Goal: Task Accomplishment & Management: Use online tool/utility

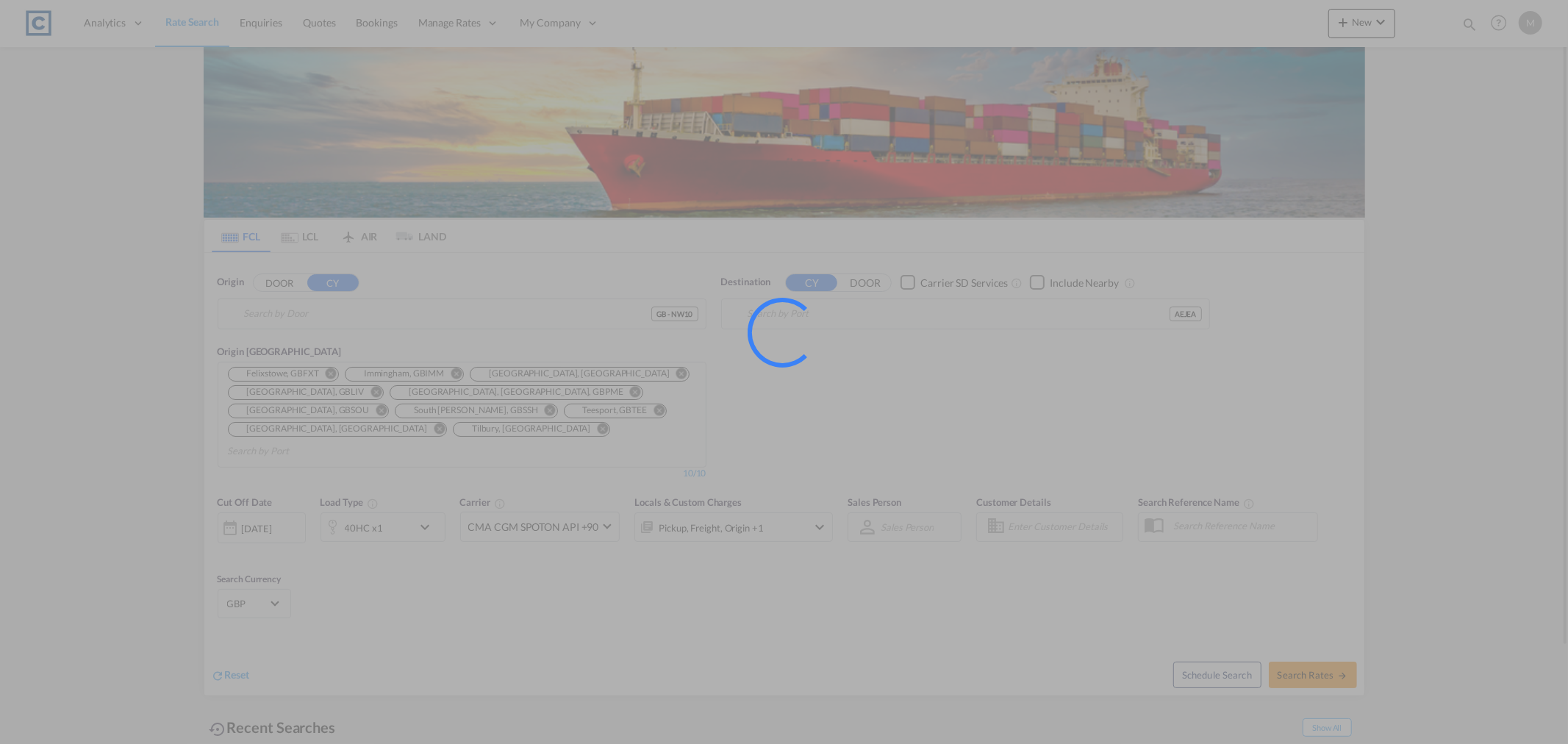
type input "GB-NW10, [PERSON_NAME]"
type input "[GEOGRAPHIC_DATA], [GEOGRAPHIC_DATA]"
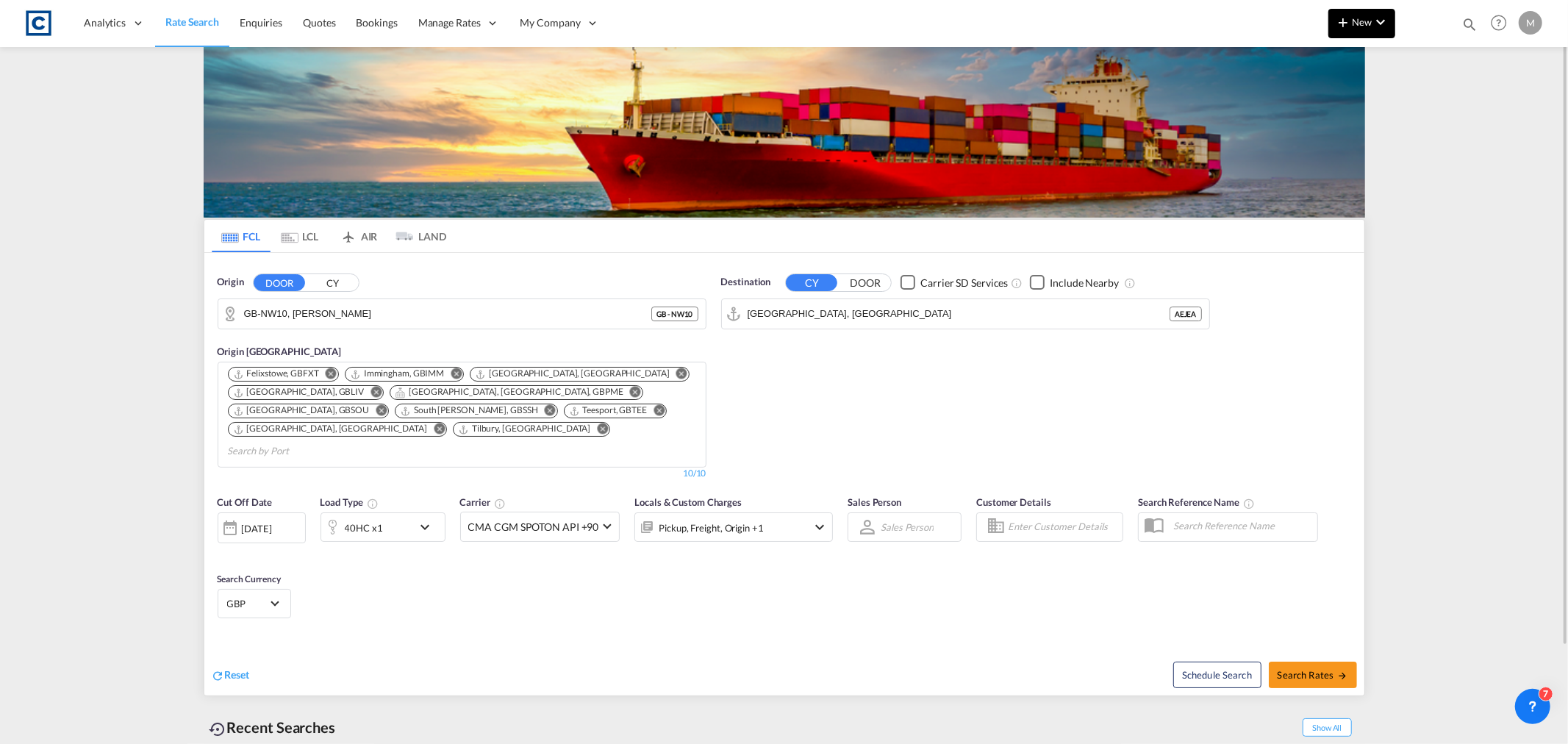
click at [1372, 26] on md-icon "icon-chevron-down" at bounding box center [1381, 22] width 18 height 18
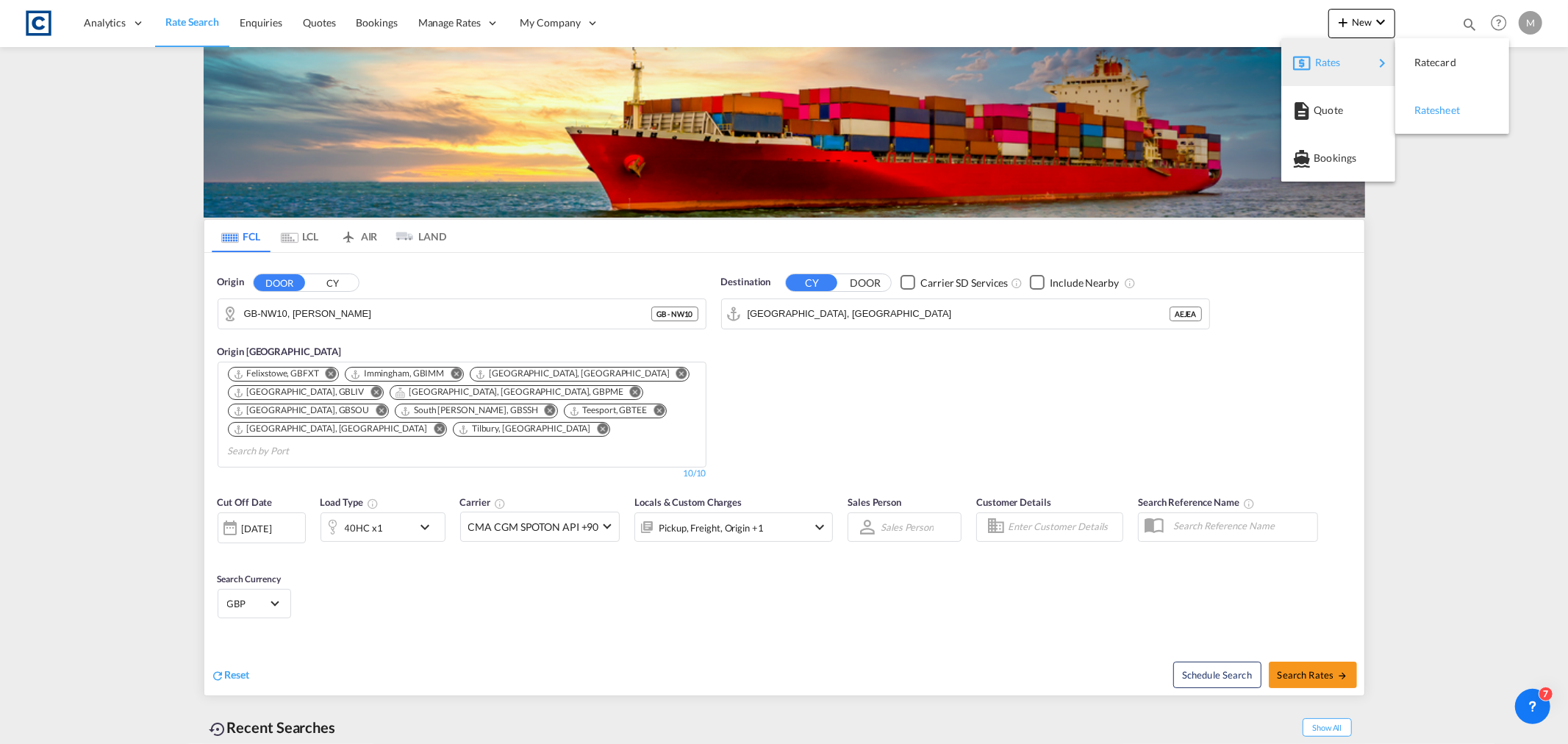
click at [1430, 113] on span "Ratesheet" at bounding box center [1422, 110] width 16 height 30
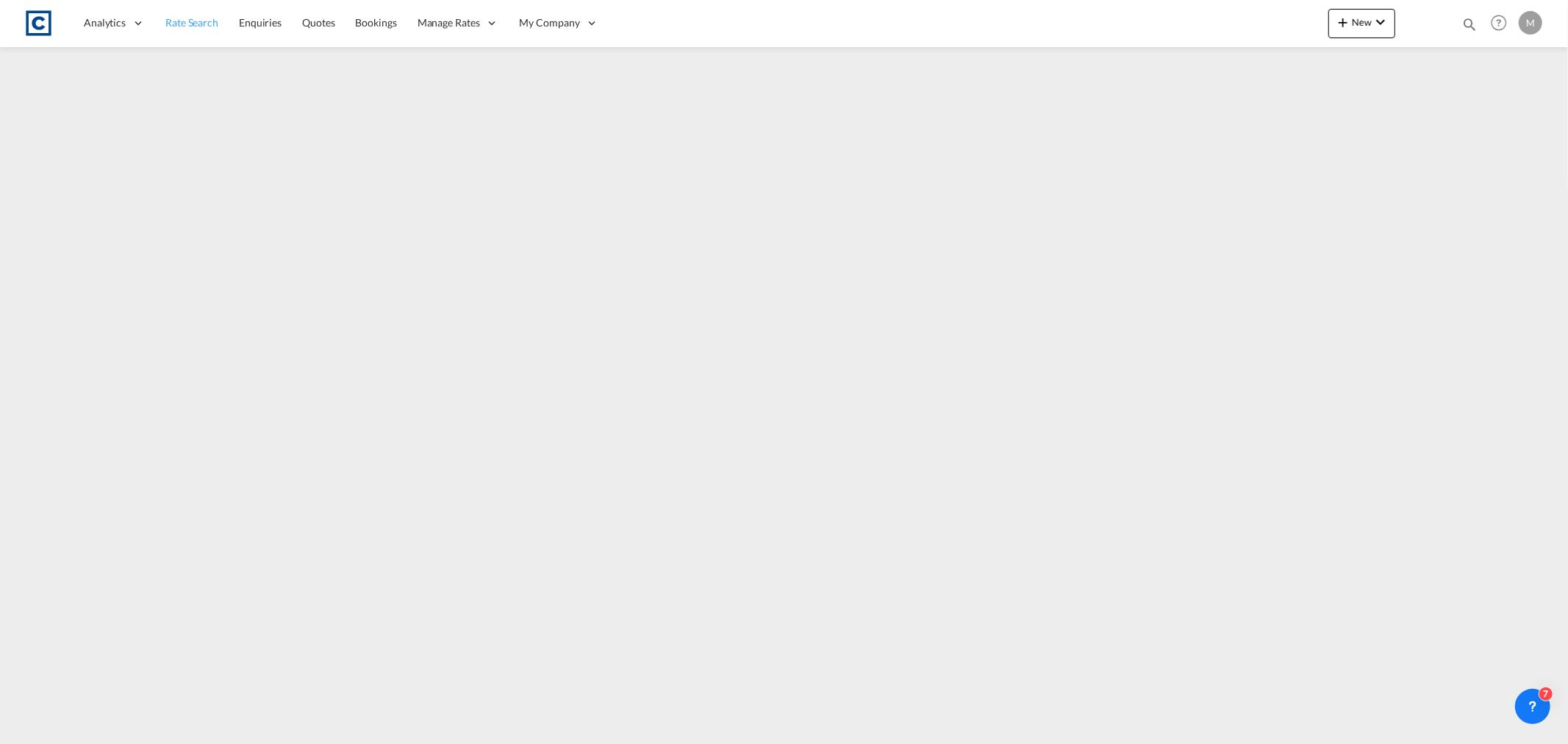
click at [201, 19] on span "Rate Search" at bounding box center [191, 22] width 53 height 13
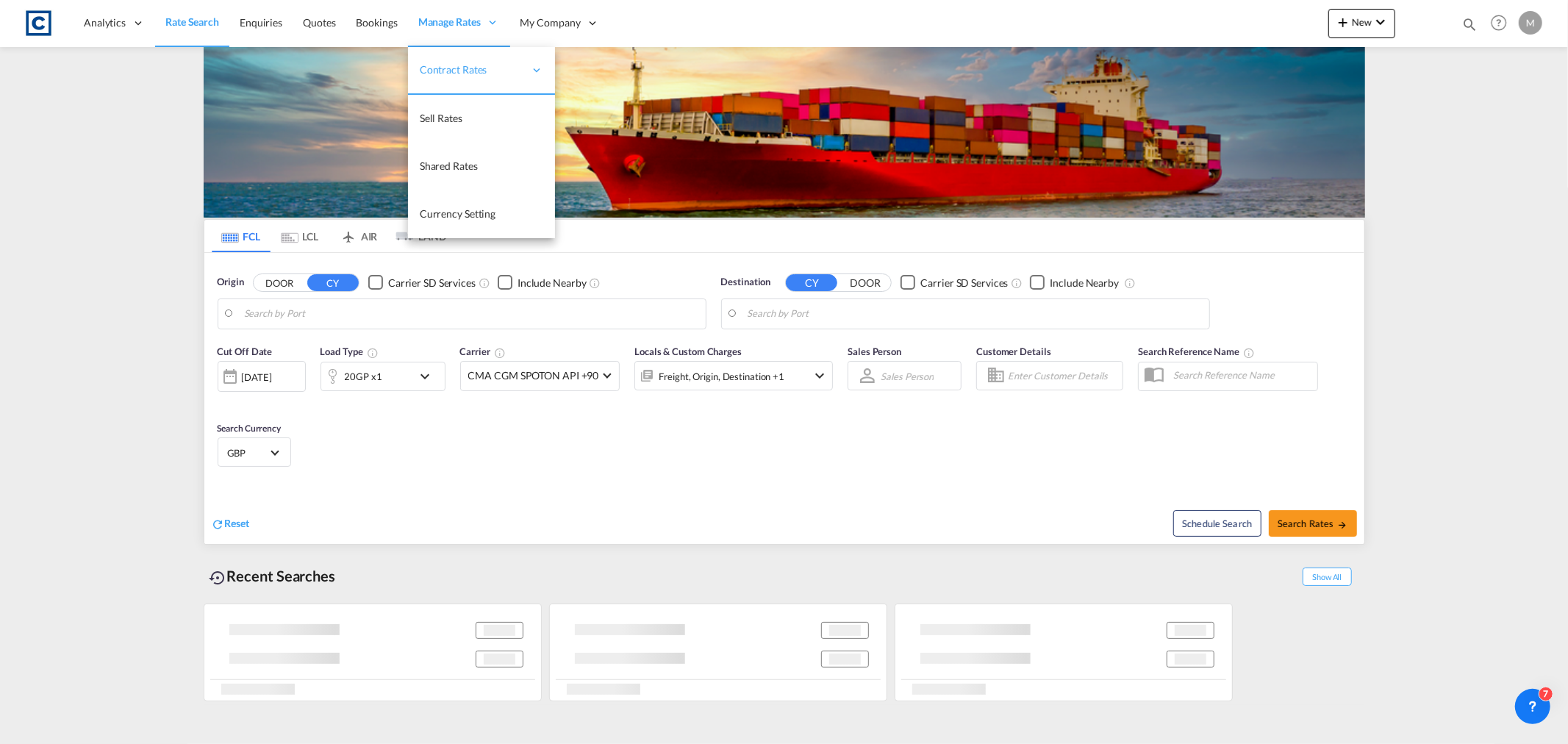
type input "GB-NW10, [PERSON_NAME]"
type input "[GEOGRAPHIC_DATA], [GEOGRAPHIC_DATA]"
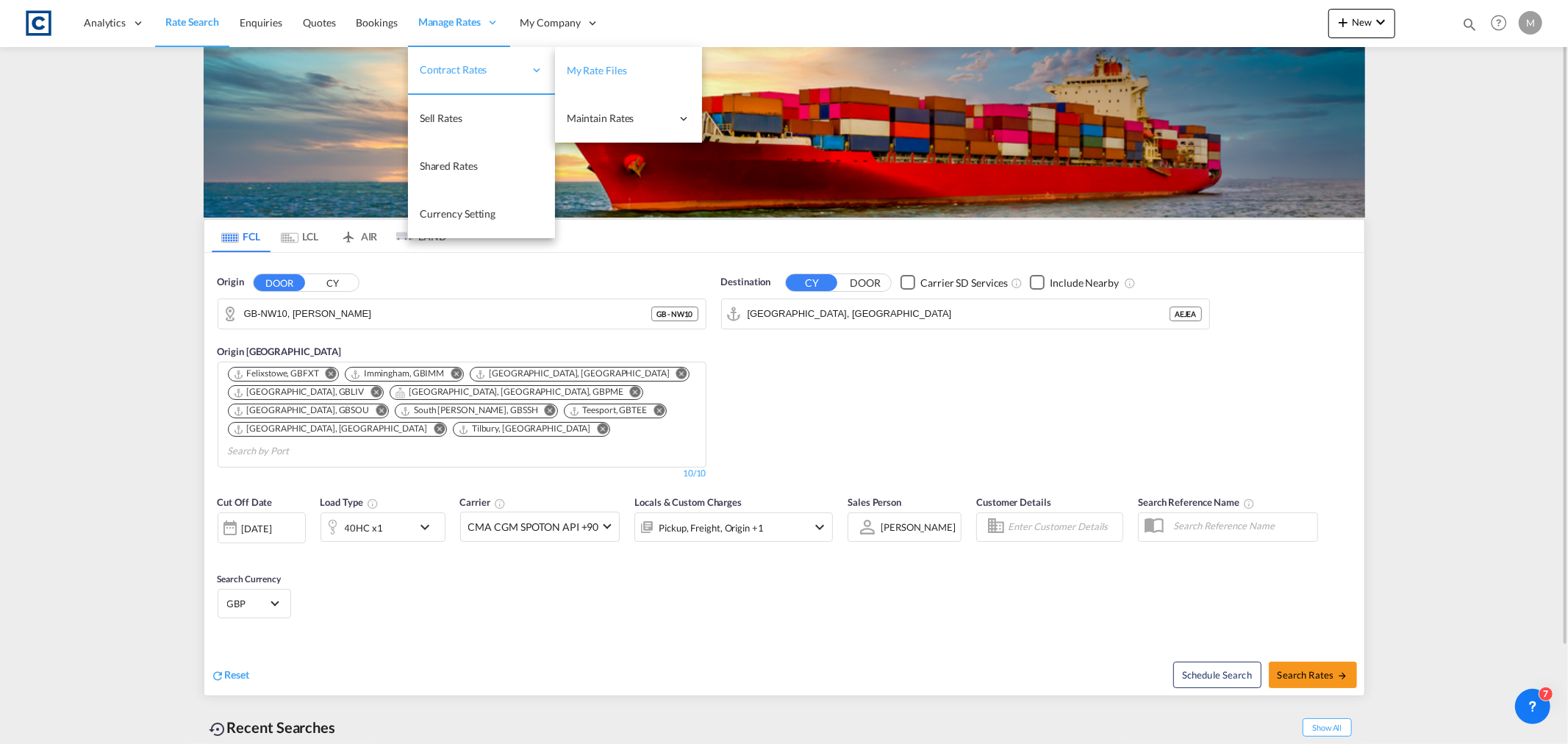
click at [612, 74] on span "My Rate Files" at bounding box center [596, 71] width 60 height 13
